Goal: Information Seeking & Learning: Check status

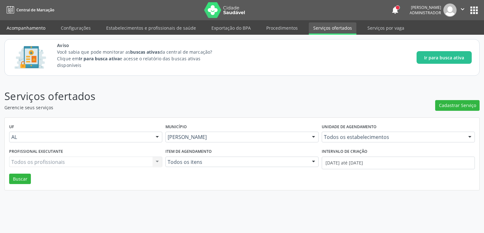
click at [32, 27] on link "Acompanhamento" at bounding box center [26, 27] width 48 height 11
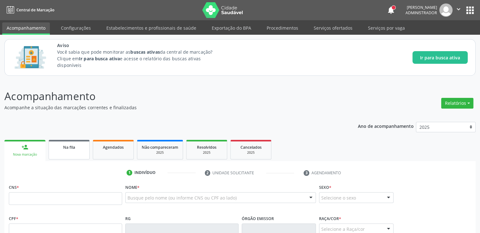
click at [62, 147] on div "Na fila" at bounding box center [69, 147] width 32 height 7
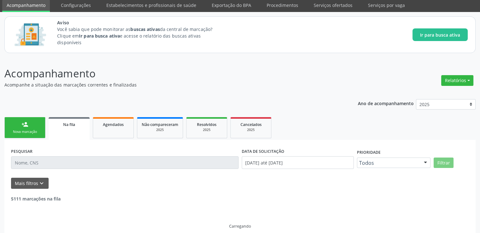
scroll to position [29, 0]
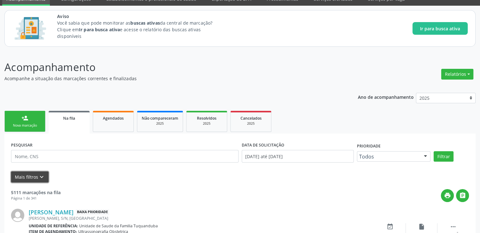
click at [38, 177] on icon "keyboard_arrow_down" at bounding box center [41, 176] width 7 height 7
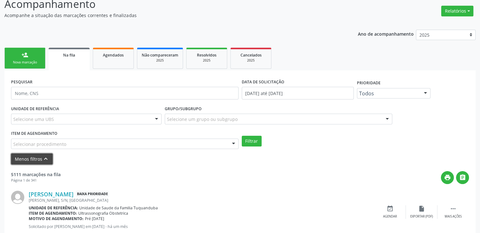
scroll to position [124, 0]
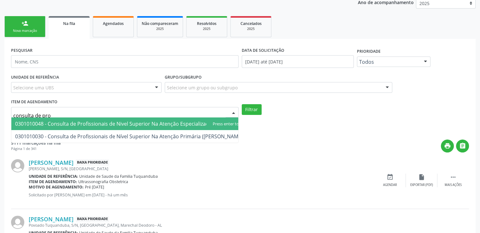
type input "consulta de prof"
click at [169, 123] on span "0301010048 - Consulta de Profissionais de Nivel Superior Na Atenção Especializa…" at bounding box center [132, 123] width 235 height 7
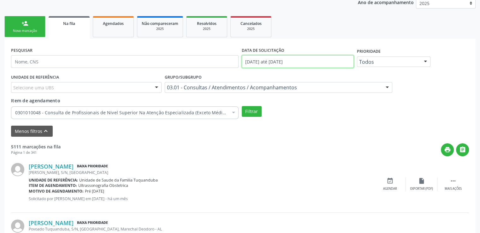
click at [305, 62] on input "[DATE] até [DATE]" at bounding box center [298, 61] width 112 height 13
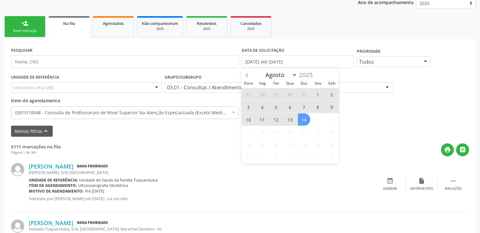
click at [318, 93] on span "1" at bounding box center [318, 94] width 12 height 12
type input "[DATE]"
click at [305, 123] on span "14" at bounding box center [304, 119] width 12 height 12
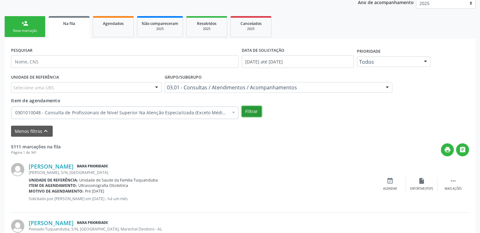
click at [255, 113] on button "Filtrar" at bounding box center [252, 111] width 20 height 11
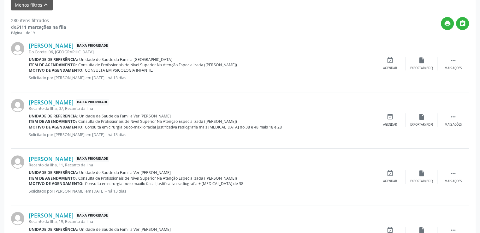
scroll to position [187, 0]
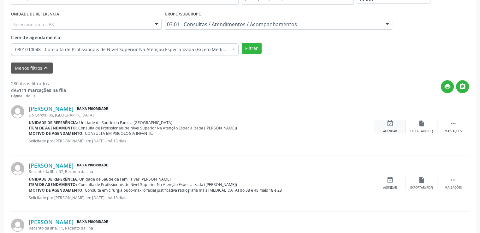
click at [391, 123] on icon "event_available" at bounding box center [389, 123] width 7 height 7
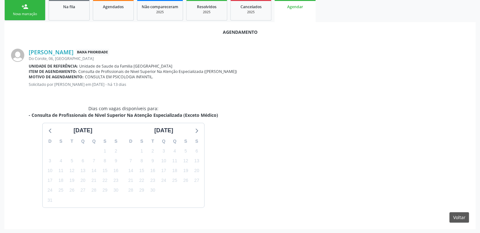
scroll to position [159, 0]
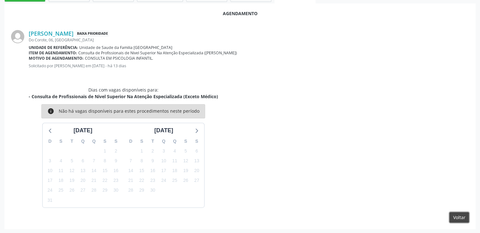
click at [455, 215] on button "Voltar" at bounding box center [459, 217] width 20 height 11
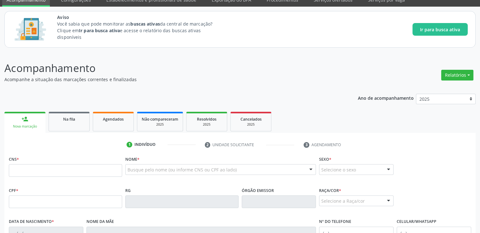
scroll to position [0, 0]
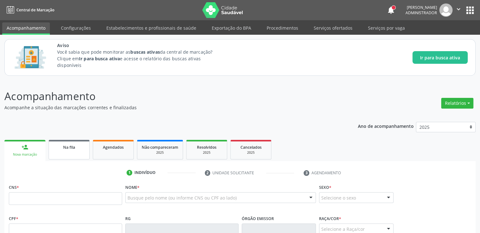
click at [75, 149] on div "Na fila" at bounding box center [69, 147] width 32 height 7
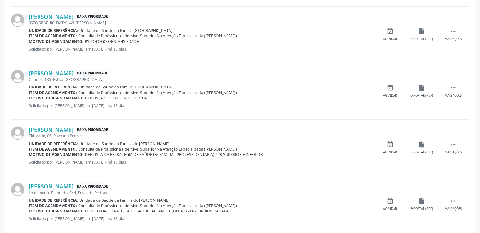
scroll to position [878, 0]
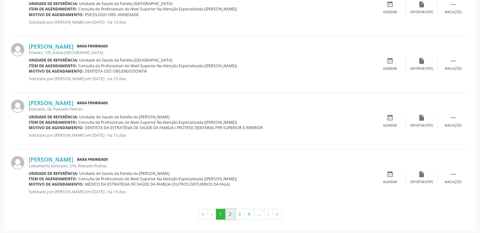
click at [230, 214] on button "2" at bounding box center [230, 213] width 10 height 11
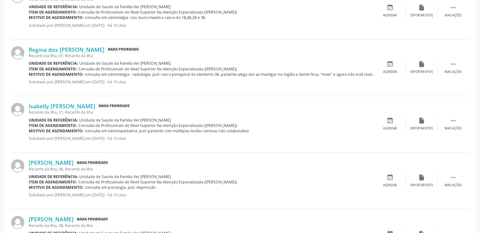
scroll to position [884, 0]
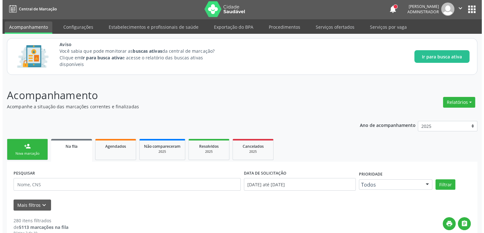
scroll to position [0, 0]
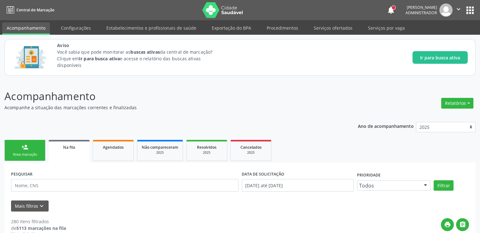
click at [302, 107] on p "Acompanhe a situação das marcações correntes e finalizadas" at bounding box center [169, 107] width 330 height 7
click at [326, 28] on link "Serviços ofertados" at bounding box center [333, 27] width 48 height 11
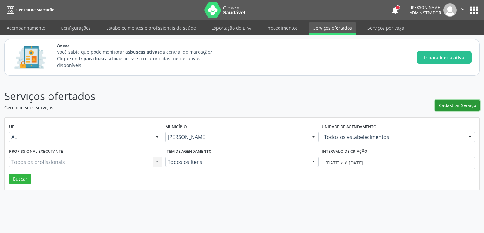
click at [453, 105] on span "Cadastrar Serviço" at bounding box center [457, 105] width 37 height 7
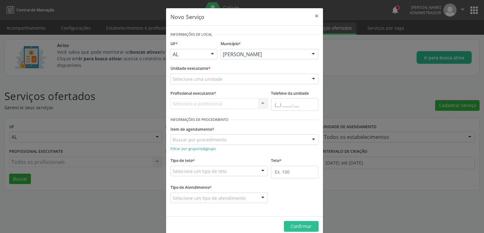
click at [222, 80] on div "Selecione uma unidade" at bounding box center [245, 78] width 148 height 11
